Goal: Task Accomplishment & Management: Use online tool/utility

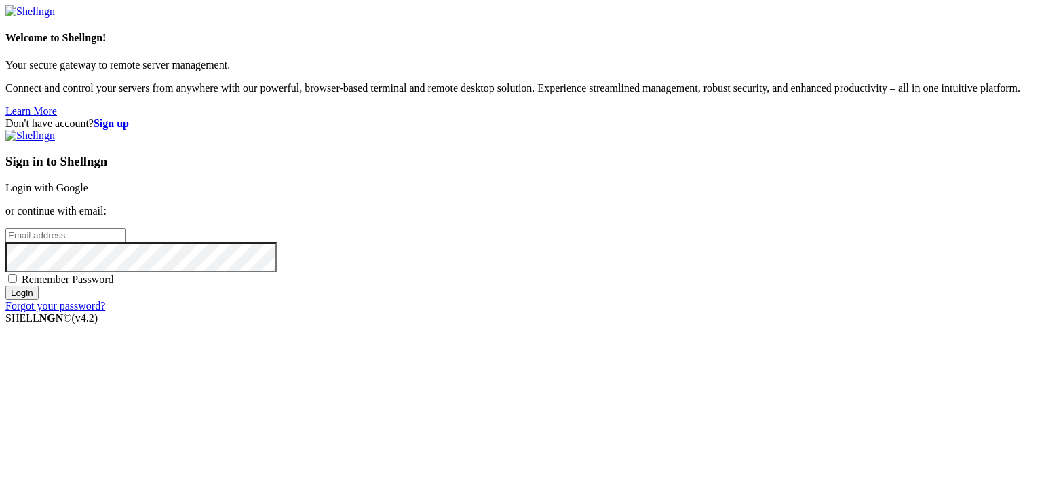
click at [88, 185] on link "Login with Google" at bounding box center [46, 188] width 83 height 12
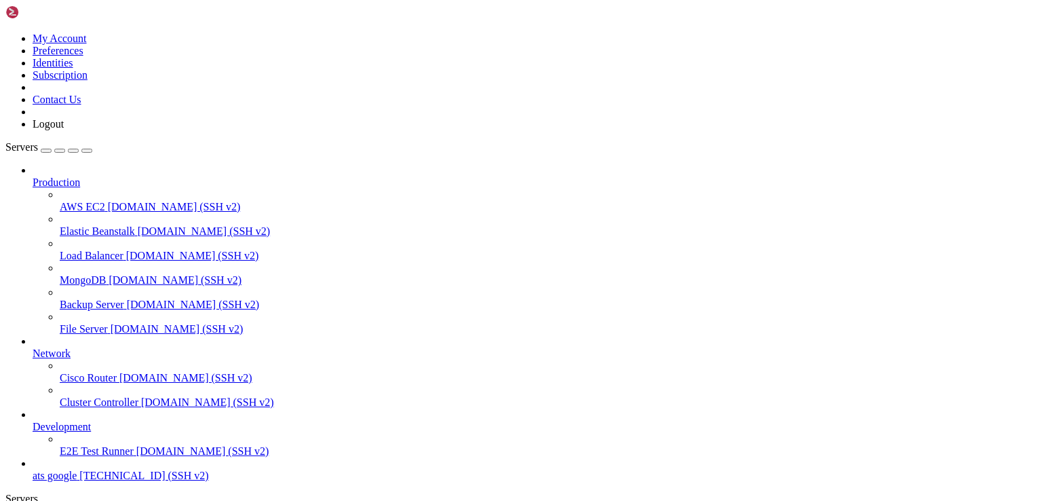
scroll to position [46, 0]
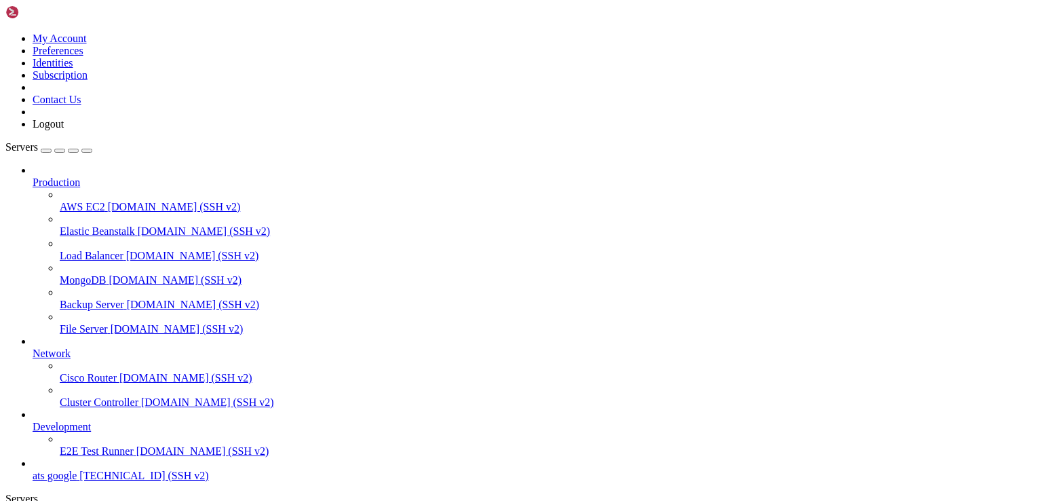
type input "/var/www/html/proxies"
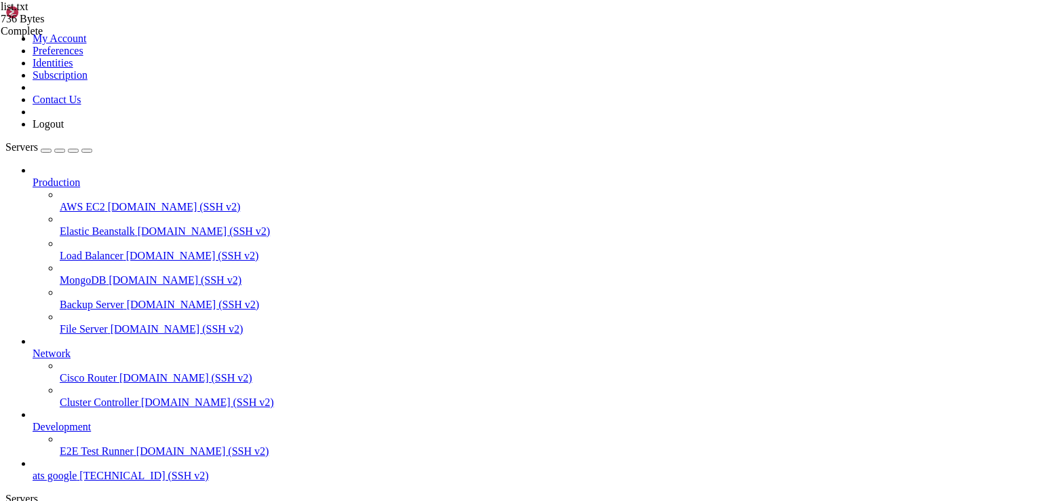
type textarea "FGFSjAB8pkZNUOSv:[EMAIL_ADDRESS][DOMAIN_NAME]:12321"
paste textarea "154.16.88.233:12324:14a4318f9cd8a:e625ec2b20"
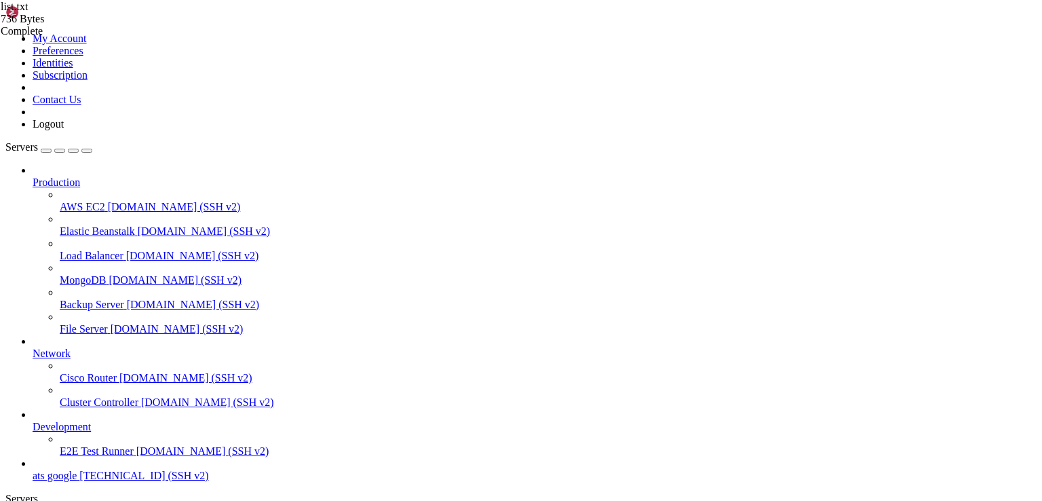
drag, startPoint x: 280, startPoint y: 157, endPoint x: 198, endPoint y: 156, distance: 82.1
paste textarea "[TECHNICAL_ID]"
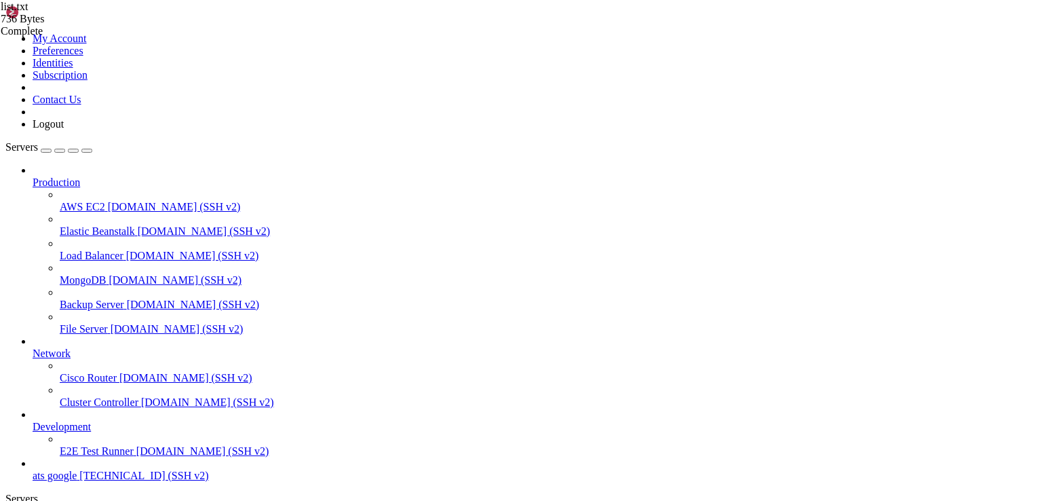
drag, startPoint x: 486, startPoint y: 145, endPoint x: 178, endPoint y: 45, distance: 323.9
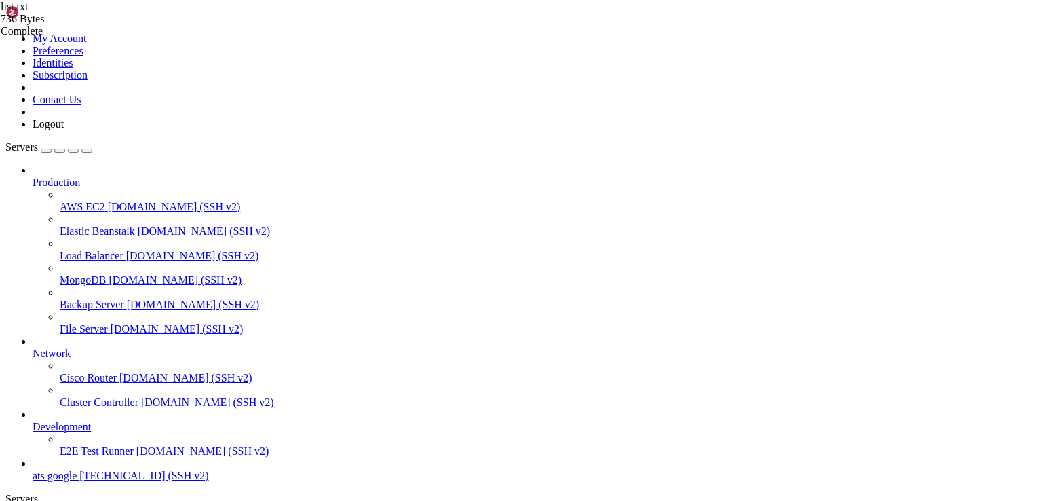
type textarea "FGFSjAB8pkZNUOSv:[EMAIL_ADDRESS][DOMAIN_NAME]:12321 FGFSjAB8pkZNUOSv:[EMAIL_ADD…"
type textarea "14a4318f9cd8a:e625ec2b20@[TECHNICAL_ID]"
drag, startPoint x: 559, startPoint y: 212, endPoint x: 571, endPoint y: 210, distance: 11.7
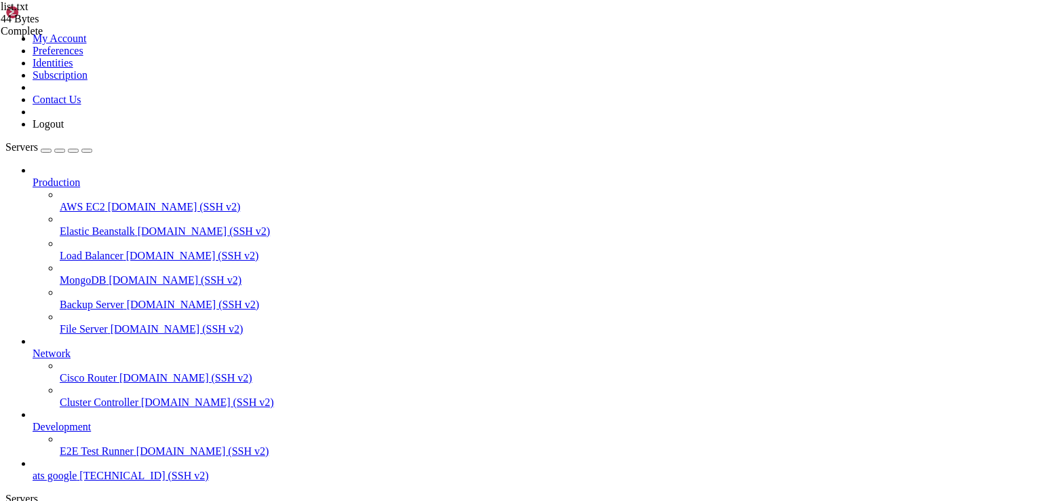
drag, startPoint x: 588, startPoint y: 174, endPoint x: 622, endPoint y: 284, distance: 114.6
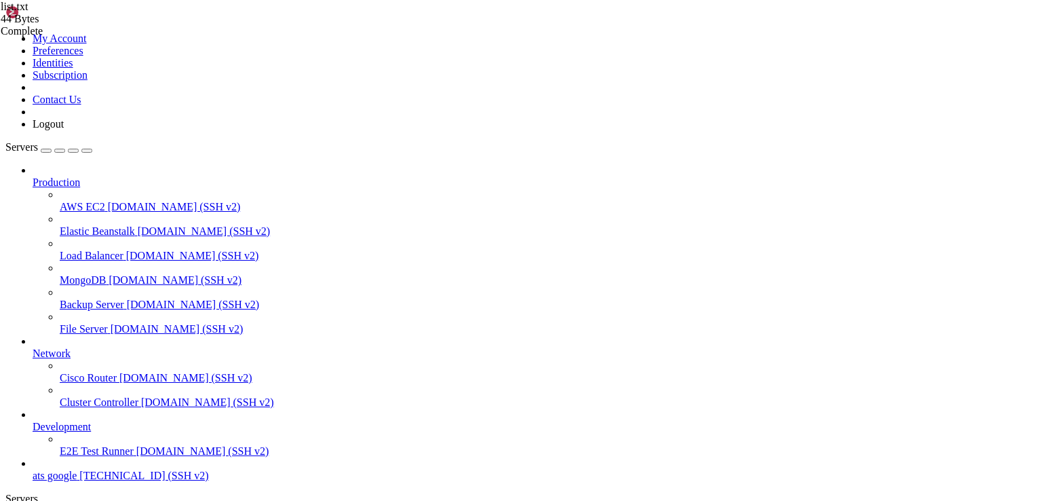
type input "/root"
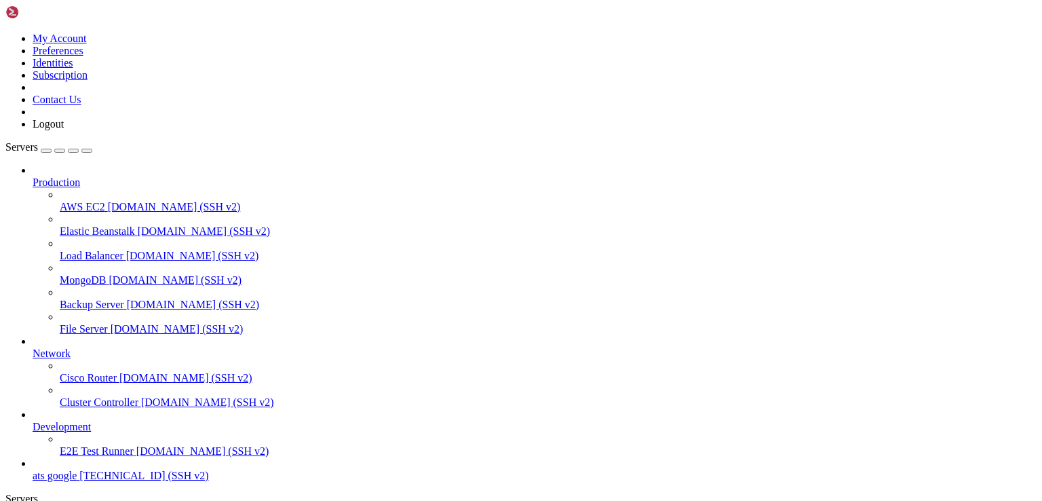
drag, startPoint x: 219, startPoint y: 1734, endPoint x: 524, endPoint y: 1734, distance: 304.7
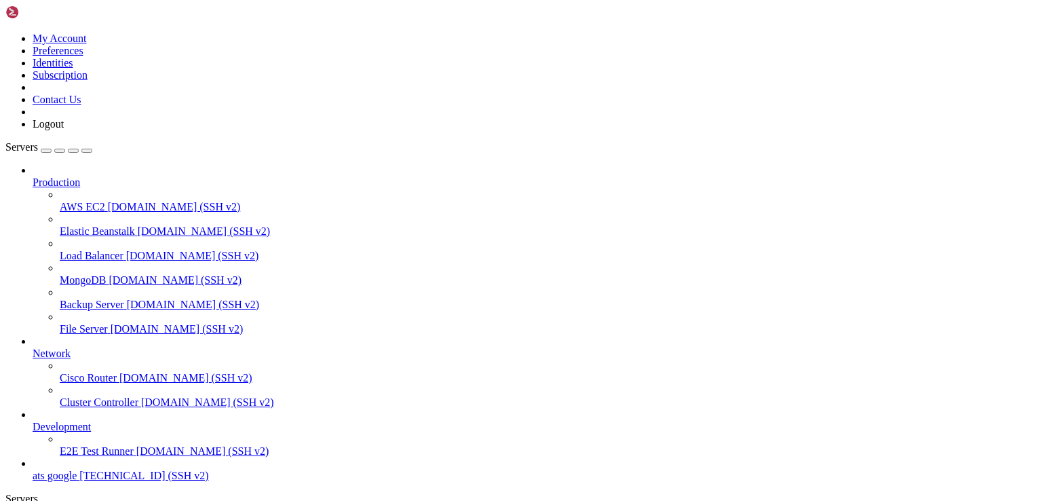
drag, startPoint x: 227, startPoint y: 1733, endPoint x: 134, endPoint y: 1611, distance: 153.9
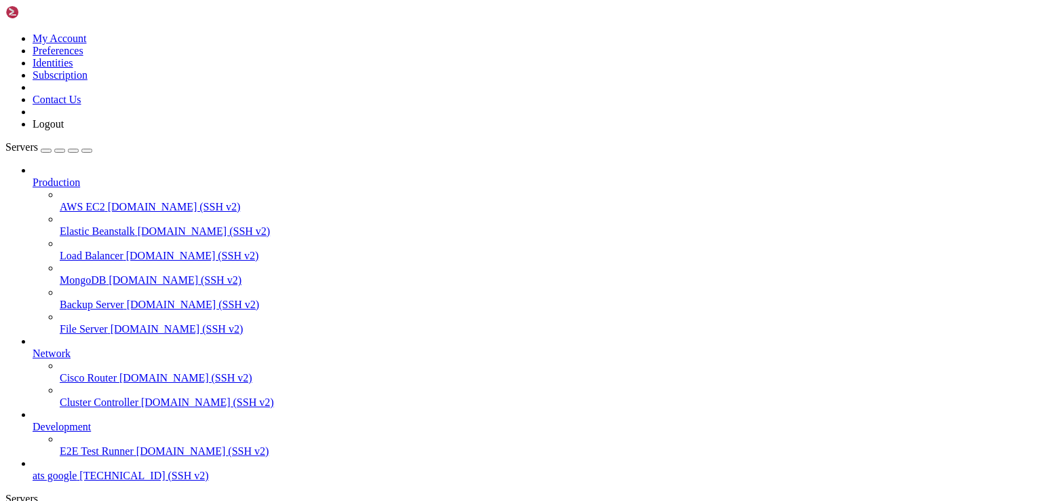
scroll to position [404, 0]
